Goal: Task Accomplishment & Management: Use online tool/utility

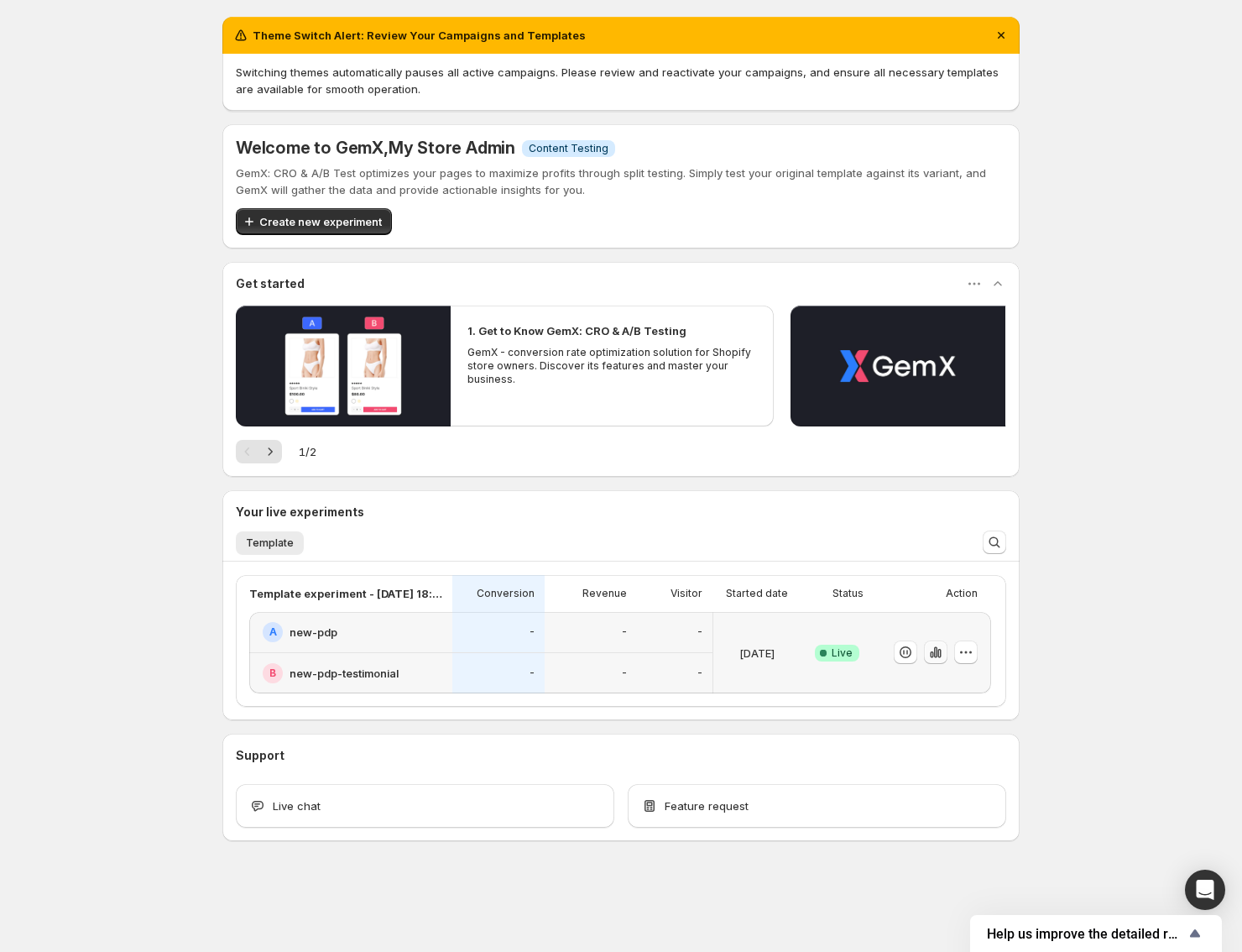
click at [937, 653] on icon "button" at bounding box center [936, 652] width 3 height 11
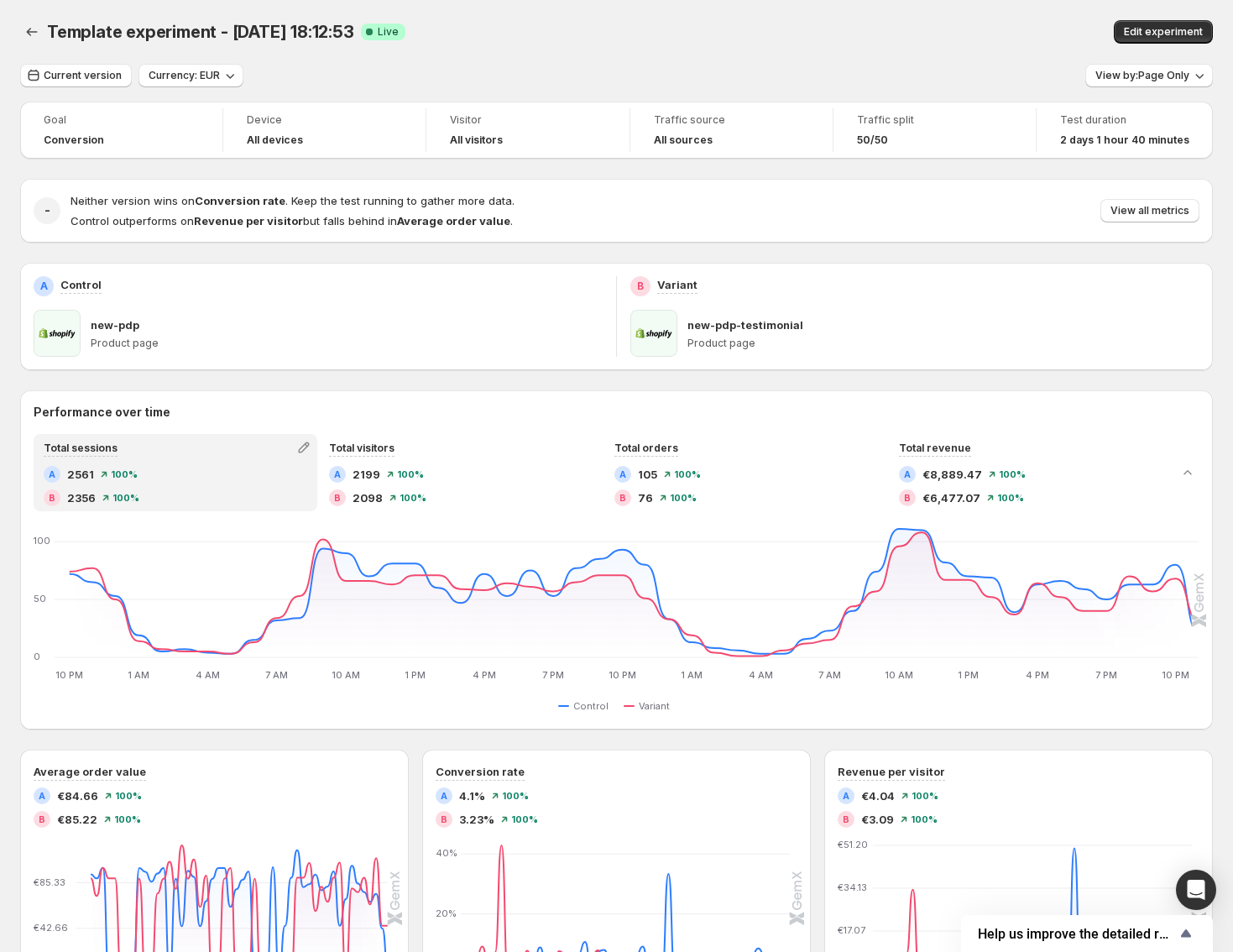
click at [925, 240] on div "- Neither version wins on Conversion rate . Keep the test running to gather mor…" at bounding box center [616, 211] width 1193 height 64
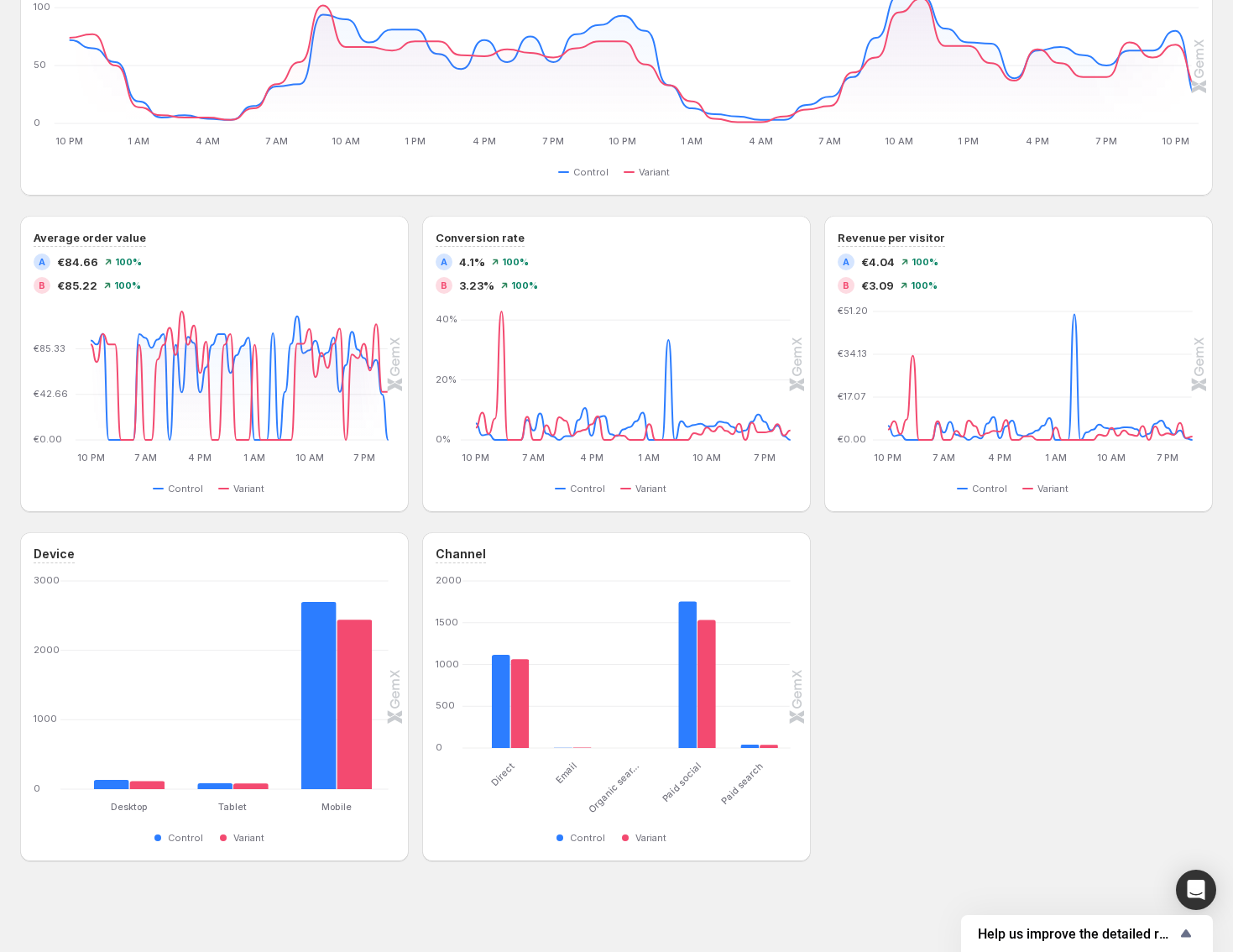
click at [935, 695] on div "Device Desktop Desktop Tablet Tablet Mobile Mobile [PHONE_NUMBER] Control Varia…" at bounding box center [616, 697] width 1193 height 329
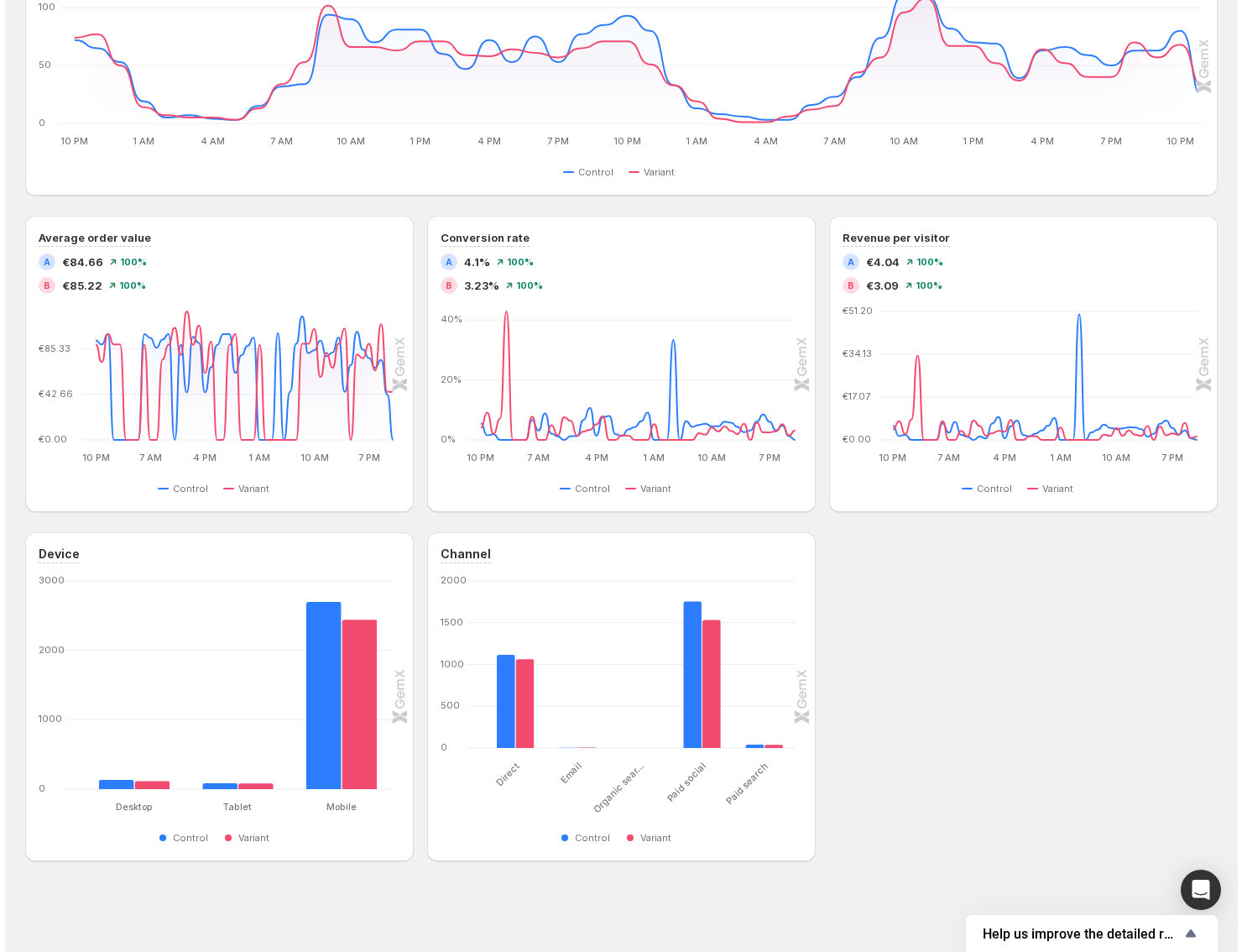
scroll to position [0, 0]
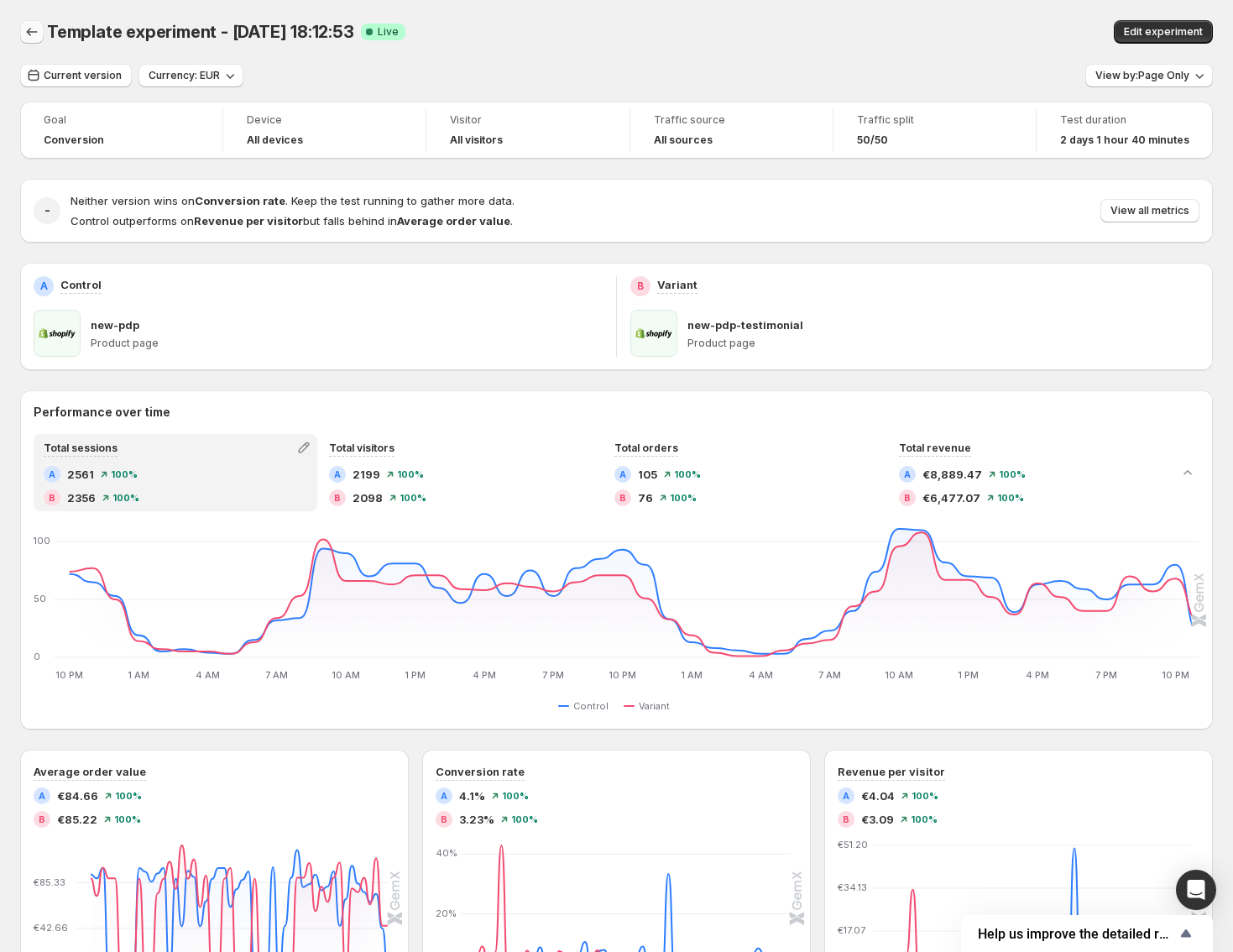
click at [29, 26] on icon "Back" at bounding box center [32, 32] width 17 height 17
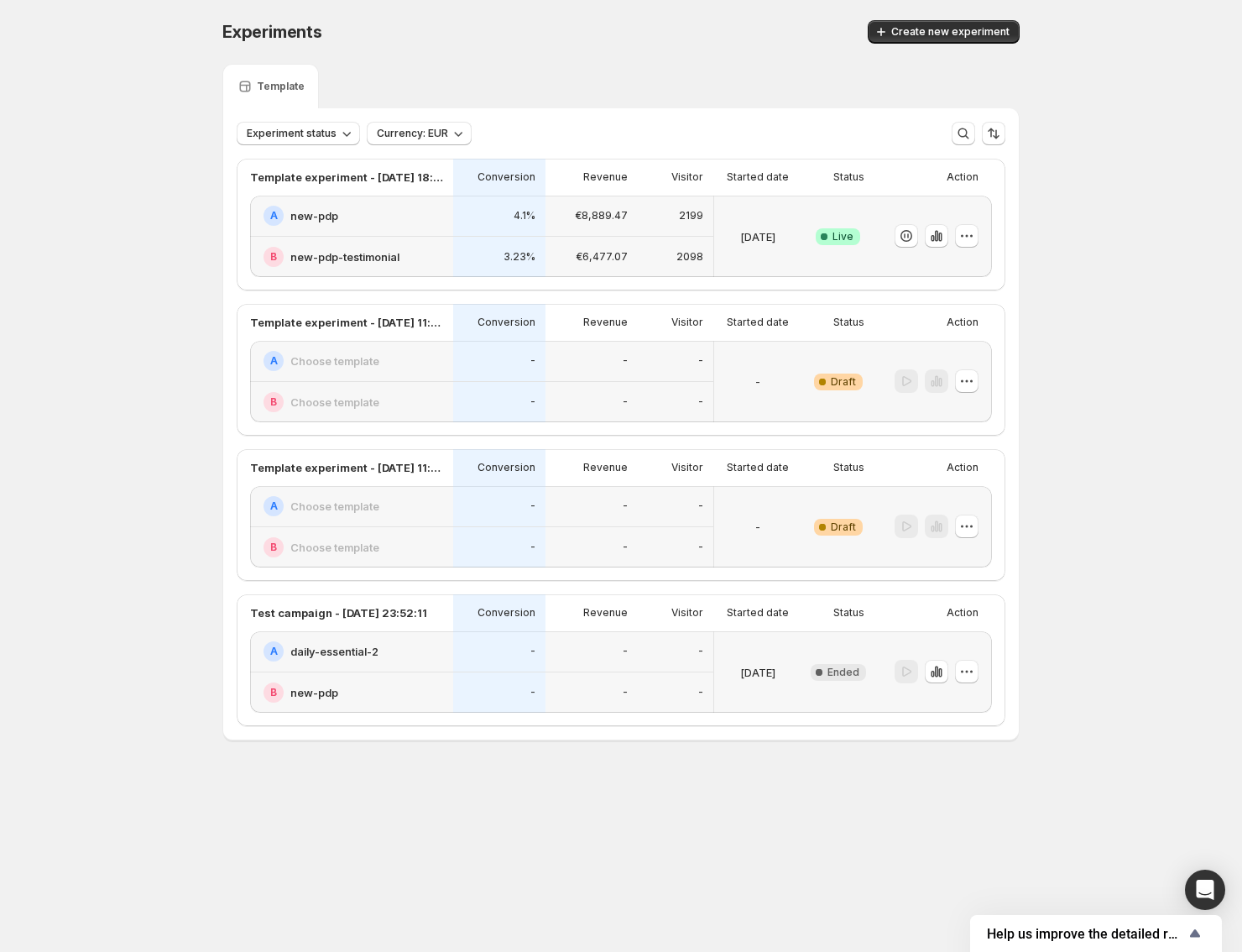
click at [984, 236] on div at bounding box center [933, 236] width 117 height 82
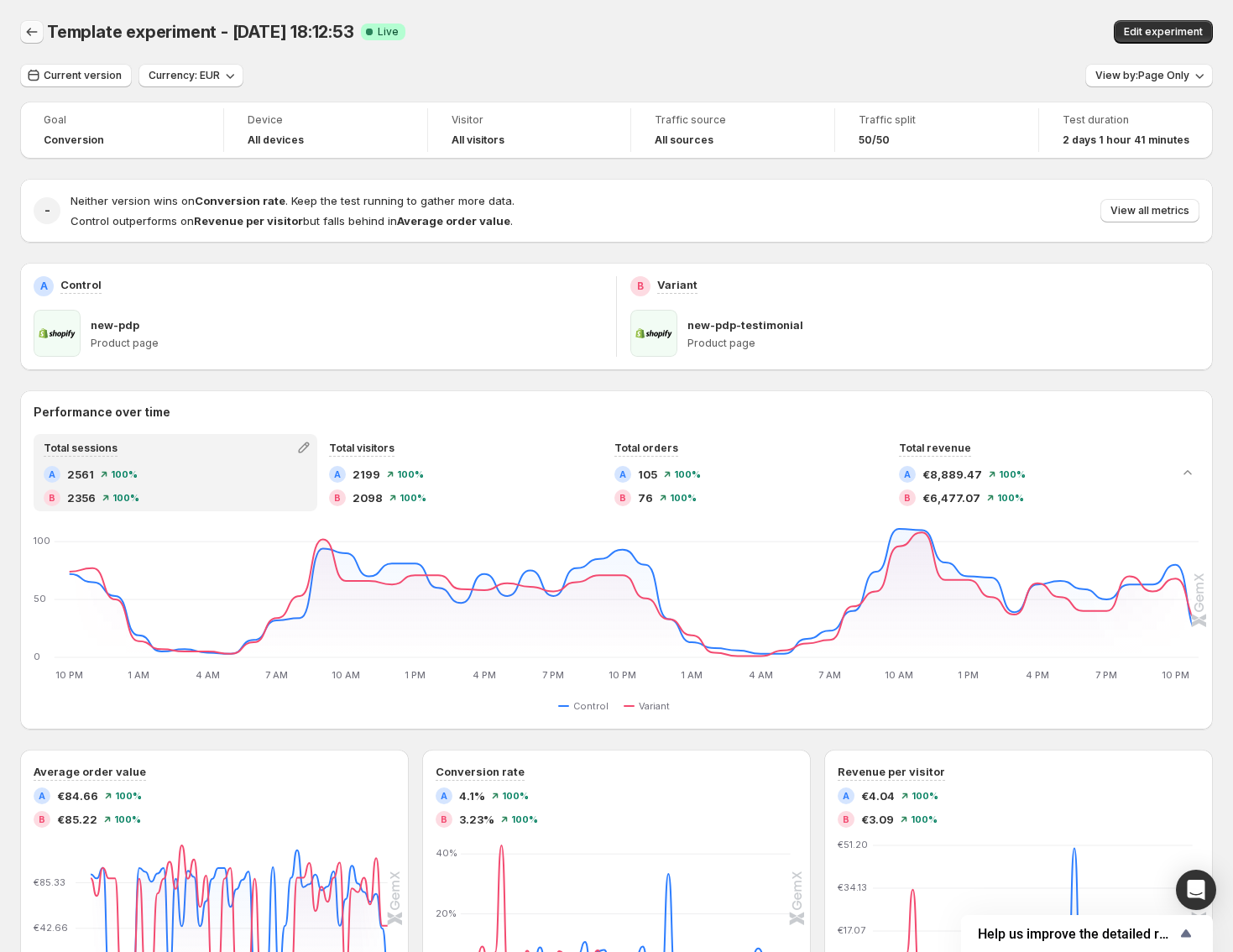
click at [21, 32] on button "Back" at bounding box center [32, 32] width 24 height 24
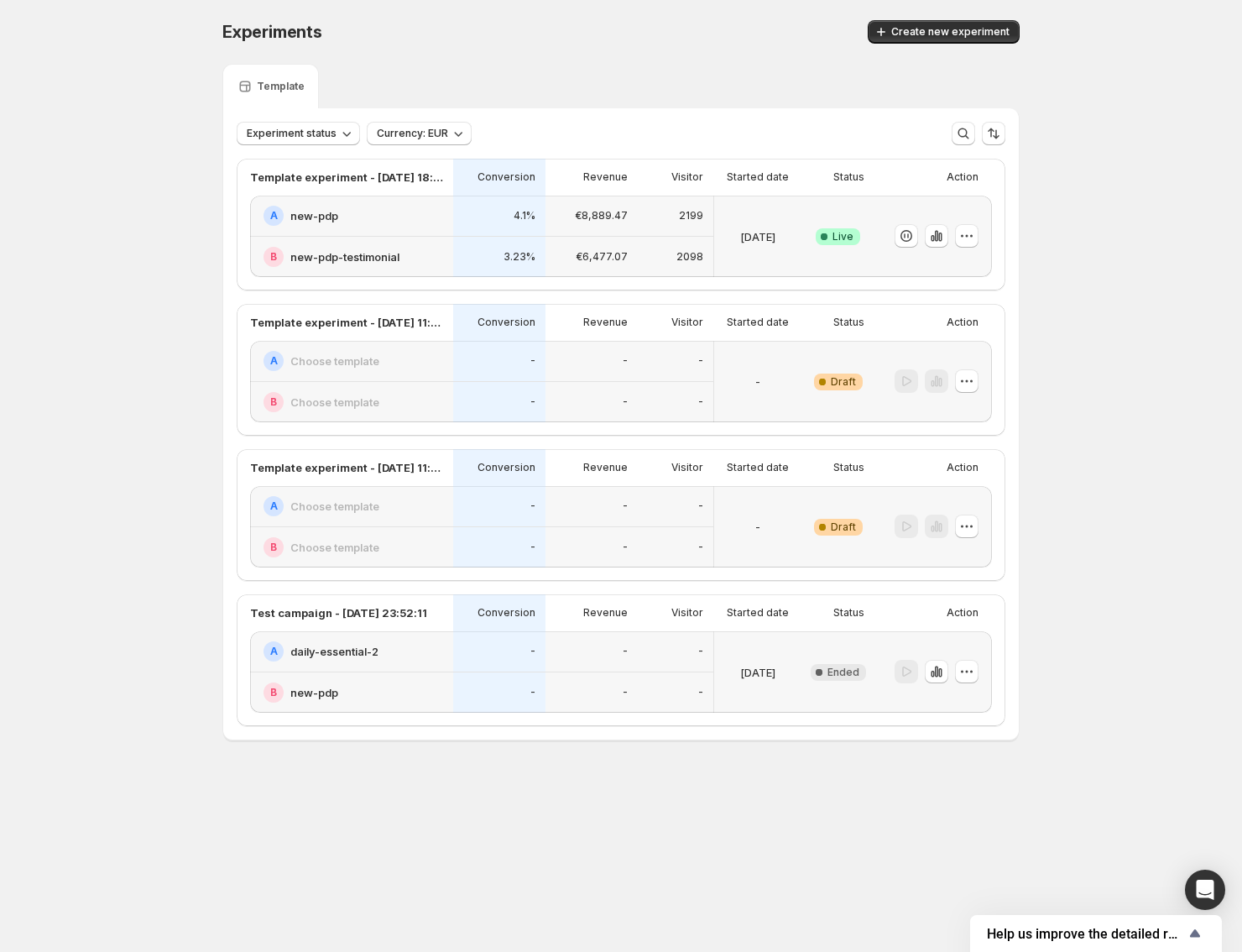
click at [981, 245] on div at bounding box center [933, 236] width 117 height 82
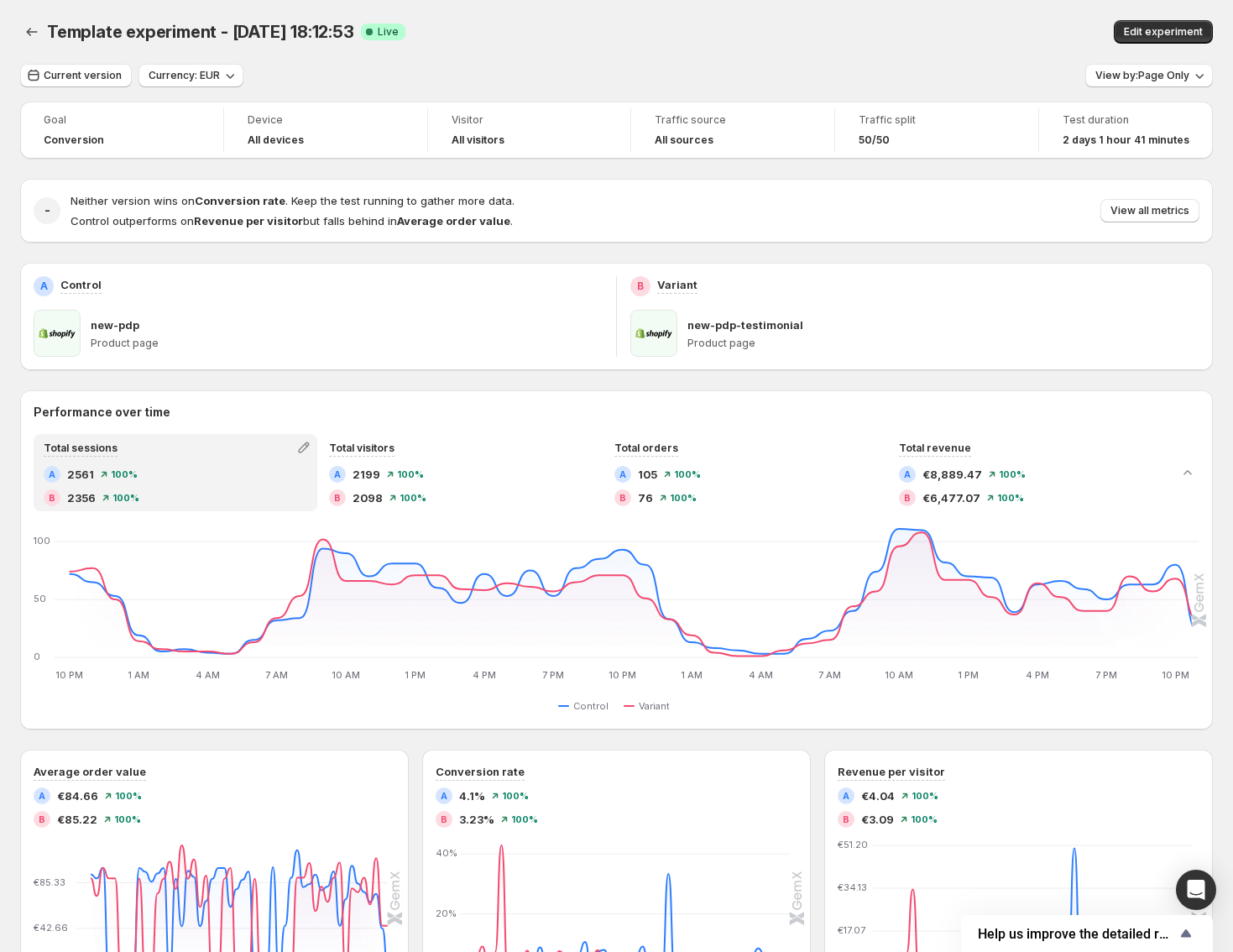
click at [26, 45] on div "Template experiment - [DATE] 18:12:53. This page is ready Template experiment -…" at bounding box center [616, 32] width 1193 height 64
click at [29, 38] on icon "Back" at bounding box center [32, 32] width 17 height 17
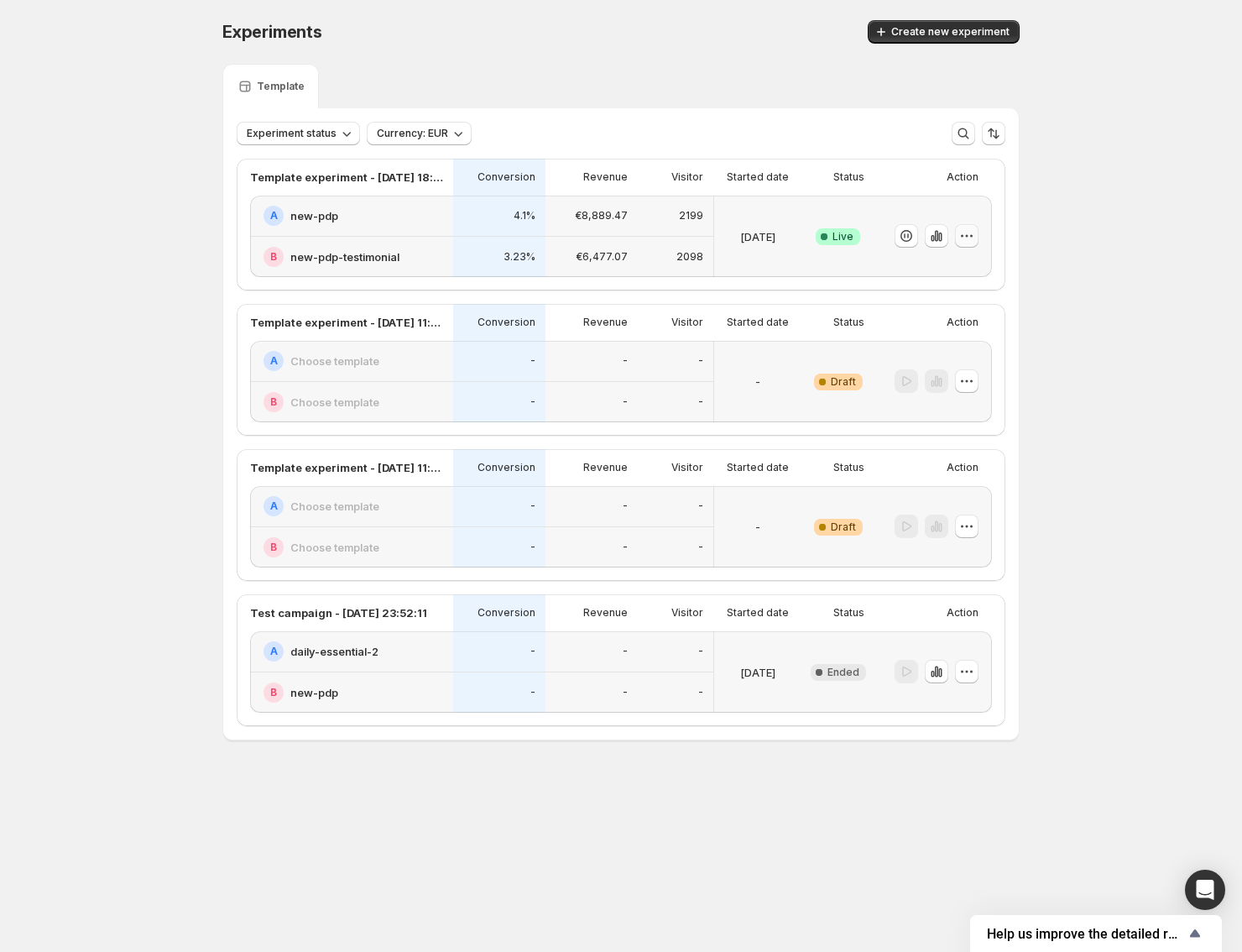
click at [963, 239] on icon "button" at bounding box center [967, 236] width 17 height 17
click at [941, 325] on span "End experiment" at bounding box center [935, 328] width 82 height 13
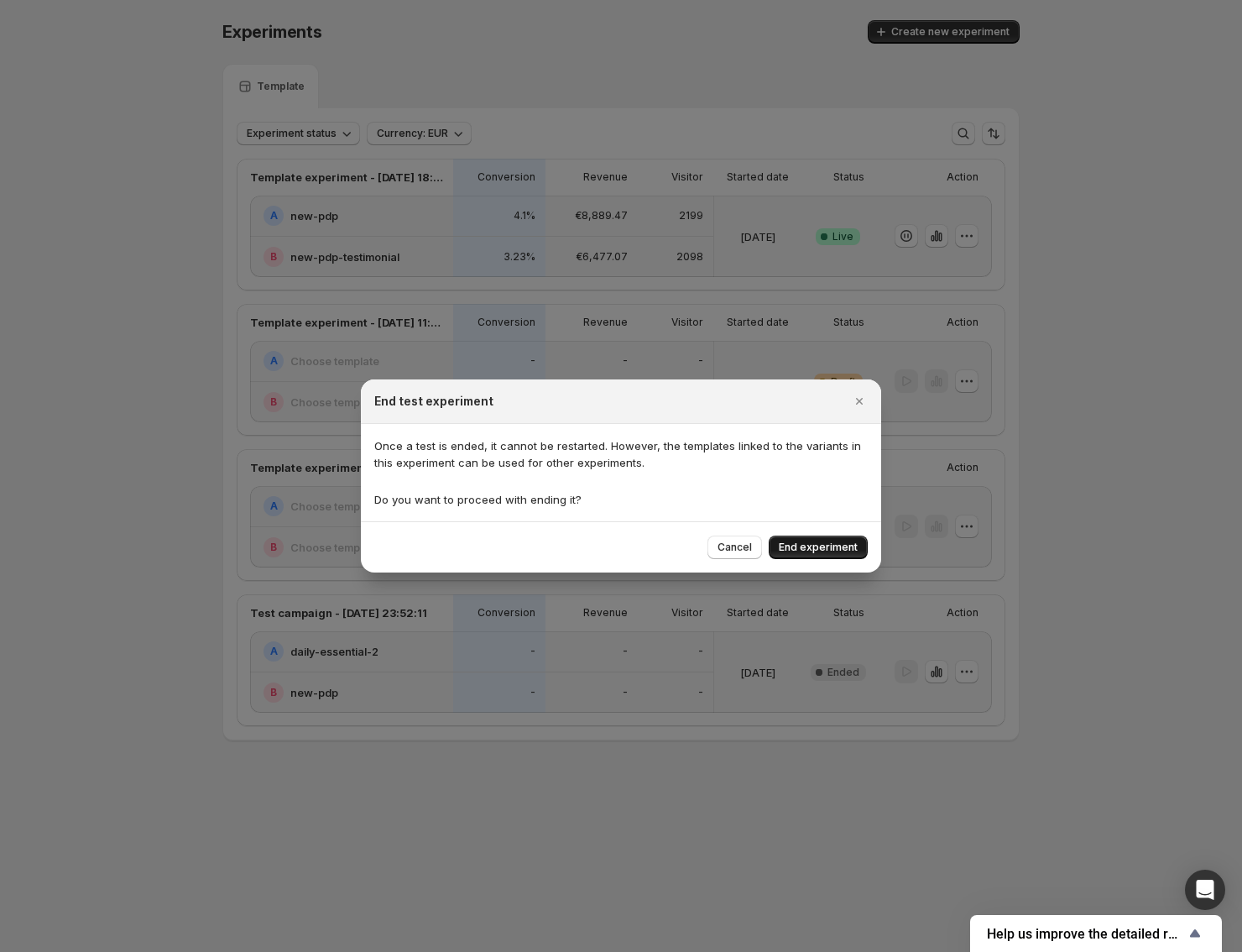
click at [838, 546] on span "End experiment" at bounding box center [819, 547] width 79 height 13
